Goal: Information Seeking & Learning: Learn about a topic

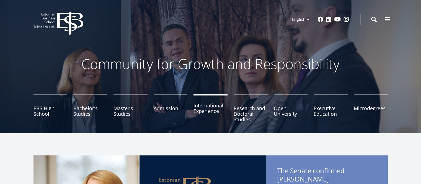
click at [210, 110] on link "International Experience" at bounding box center [210, 108] width 34 height 28
click at [279, 110] on link "Open University" at bounding box center [291, 108] width 34 height 28
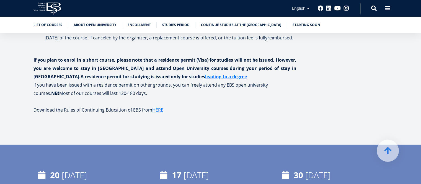
scroll to position [709, 0]
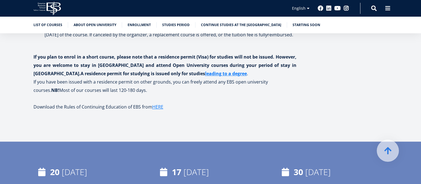
drag, startPoint x: 424, startPoint y: 15, endPoint x: 425, endPoint y: 119, distance: 104.1
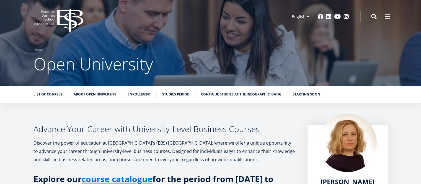
scroll to position [0, 0]
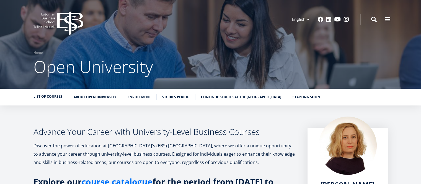
click at [54, 95] on link "List of Courses" at bounding box center [47, 97] width 29 height 6
click at [88, 97] on link "About Open University" at bounding box center [95, 97] width 43 height 6
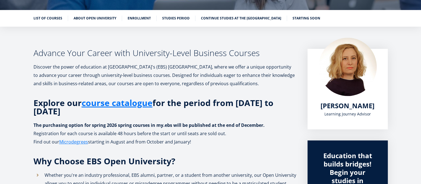
scroll to position [78, 0]
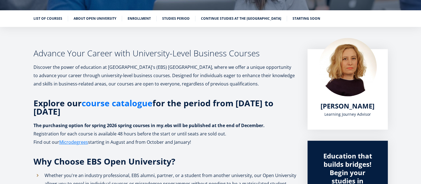
click at [128, 102] on link "course catalogue" at bounding box center [117, 103] width 71 height 8
